Goal: Navigation & Orientation: Go to known website

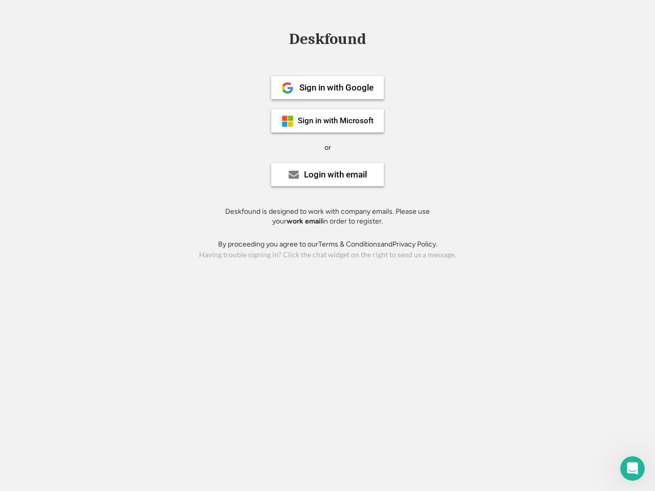
click at [328, 146] on div "or" at bounding box center [327, 148] width 7 height 10
click at [328, 41] on div "Deskfound" at bounding box center [327, 39] width 87 height 16
click at [280, 38] on div "Deskfound" at bounding box center [327, 40] width 655 height 19
click at [328, 41] on div "Deskfound" at bounding box center [327, 39] width 87 height 16
click at [328, 147] on div "or" at bounding box center [327, 148] width 7 height 10
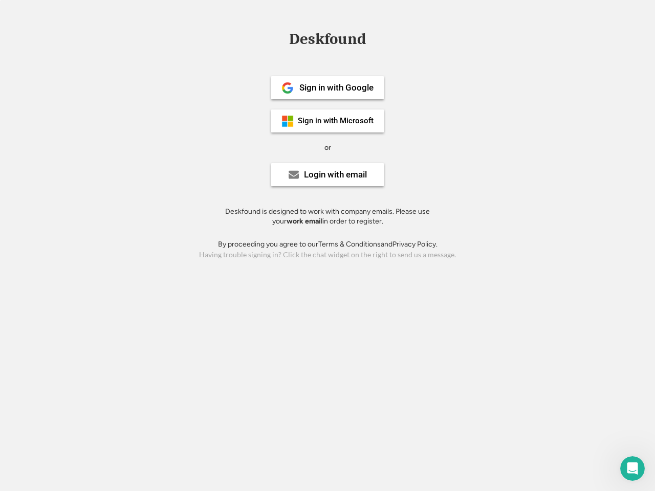
click at [328, 88] on div "Sign in with Google" at bounding box center [336, 87] width 74 height 9
click at [336, 88] on div "Sign in with Google" at bounding box center [336, 87] width 74 height 9
click at [288, 88] on img at bounding box center [287, 88] width 12 height 12
click at [328, 121] on div "Sign in with Microsoft" at bounding box center [336, 121] width 76 height 8
click at [336, 121] on div "Sign in with Microsoft" at bounding box center [336, 121] width 76 height 8
